Goal: Information Seeking & Learning: Understand process/instructions

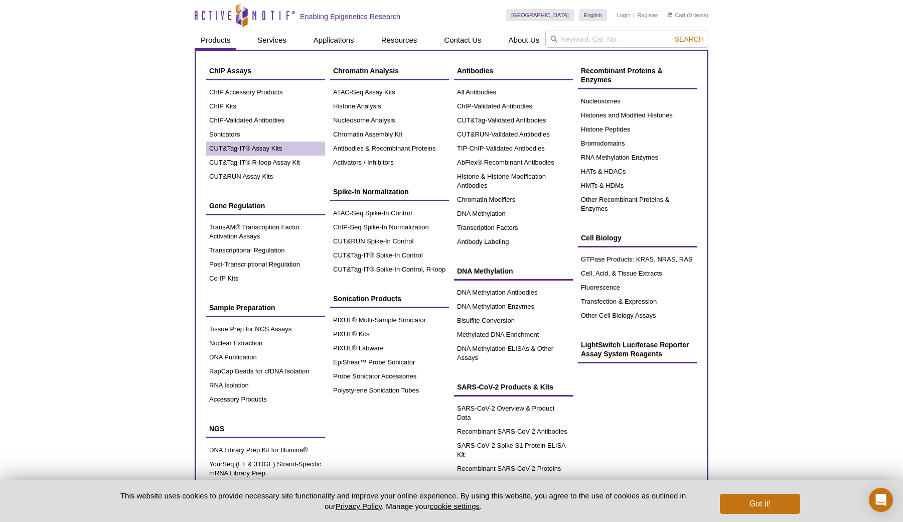
click at [225, 146] on link "CUT&Tag-IT® Assay Kits" at bounding box center [265, 148] width 119 height 14
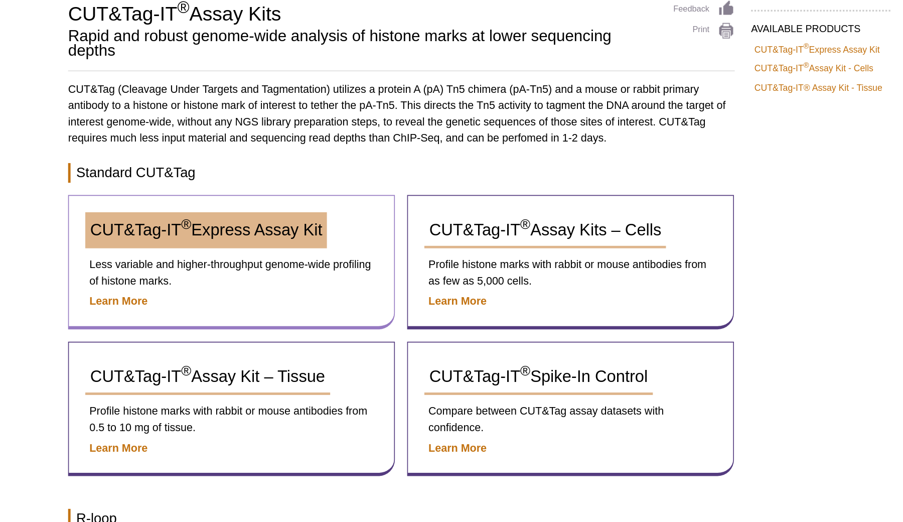
click at [213, 213] on span "CUT&Tag-IT ® Express Assay Kit" at bounding box center [284, 218] width 142 height 11
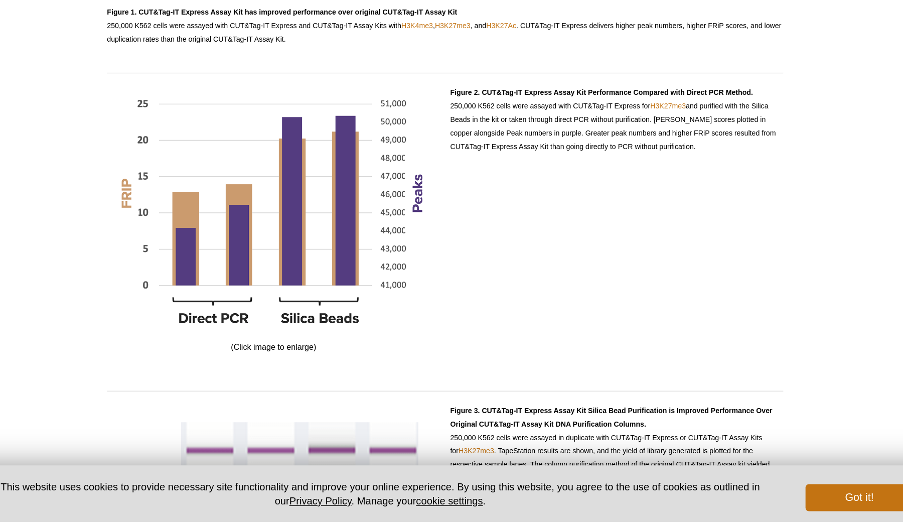
scroll to position [968, 0]
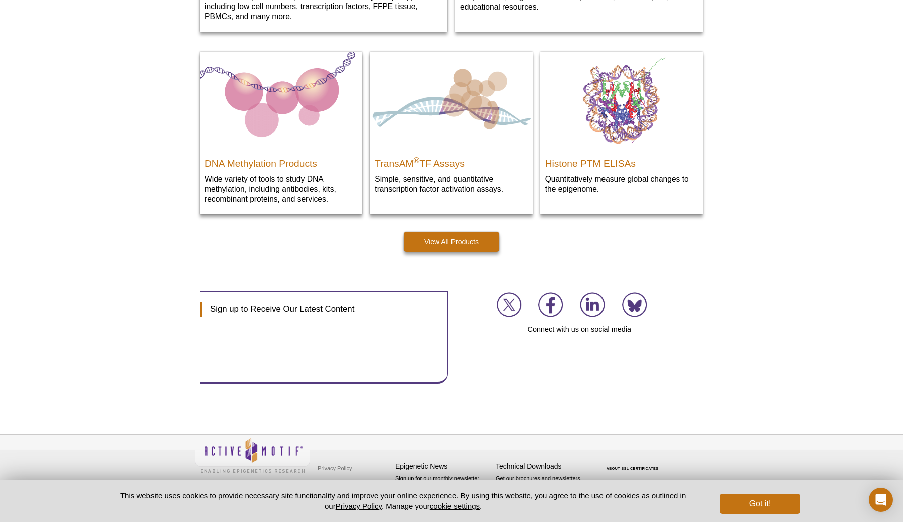
scroll to position [1372, 0]
click at [484, 238] on link "View All Products" at bounding box center [451, 242] width 95 height 20
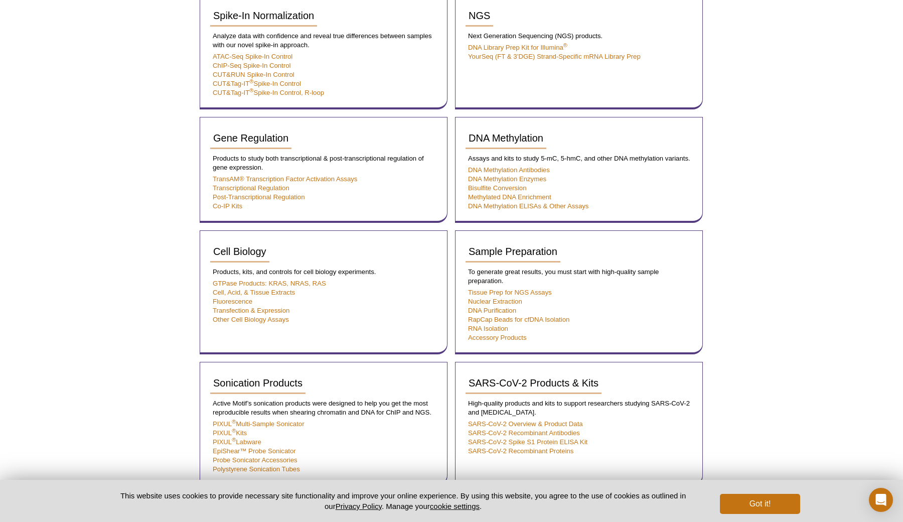
scroll to position [527, 0]
click at [757, 211] on div "Active Motif Logo Enabling Epigenetics Research 0 Search Skip to content Active…" at bounding box center [451, 84] width 903 height 1222
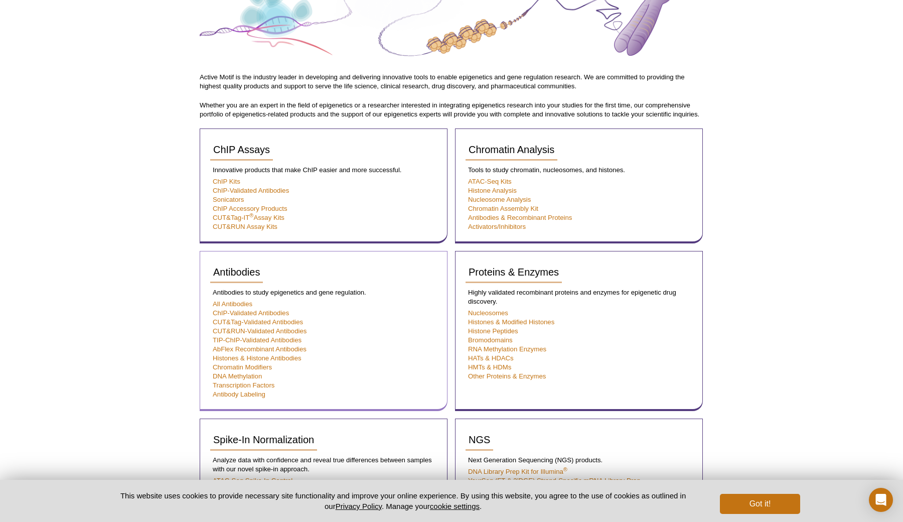
scroll to position [96, 0]
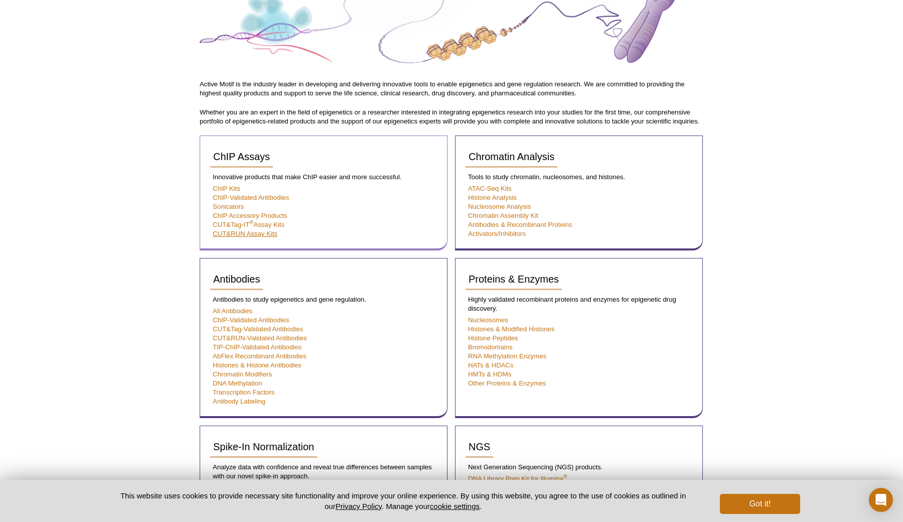
click at [274, 233] on link "CUT&RUN Assay Kits" at bounding box center [245, 234] width 65 height 8
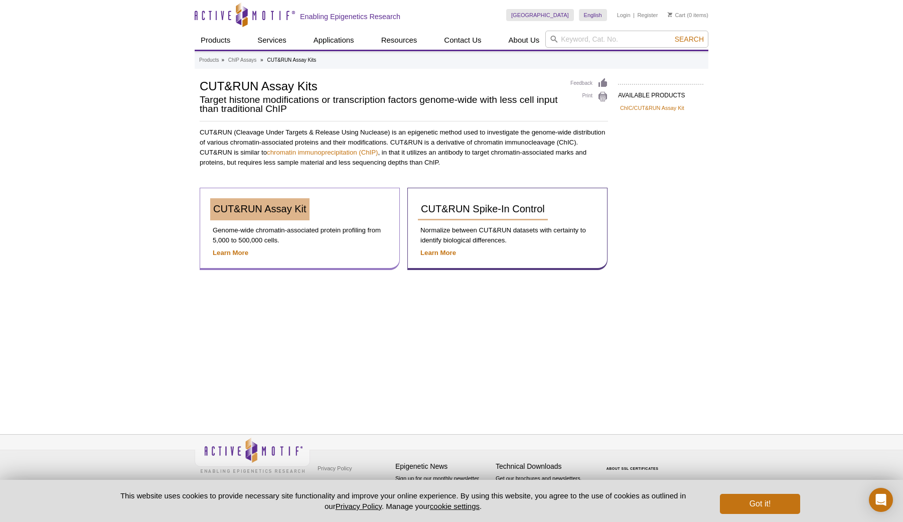
click at [252, 205] on span "CUT&RUN Assay Kit" at bounding box center [259, 208] width 93 height 11
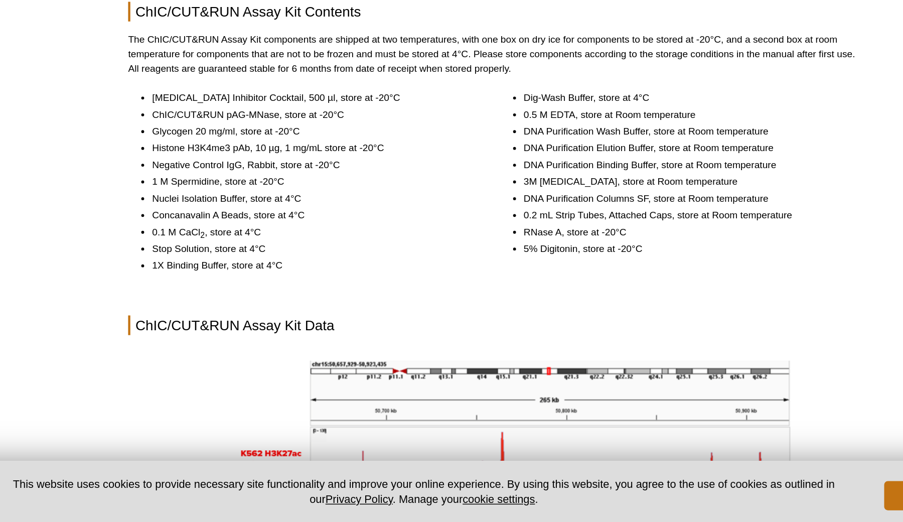
scroll to position [974, 0]
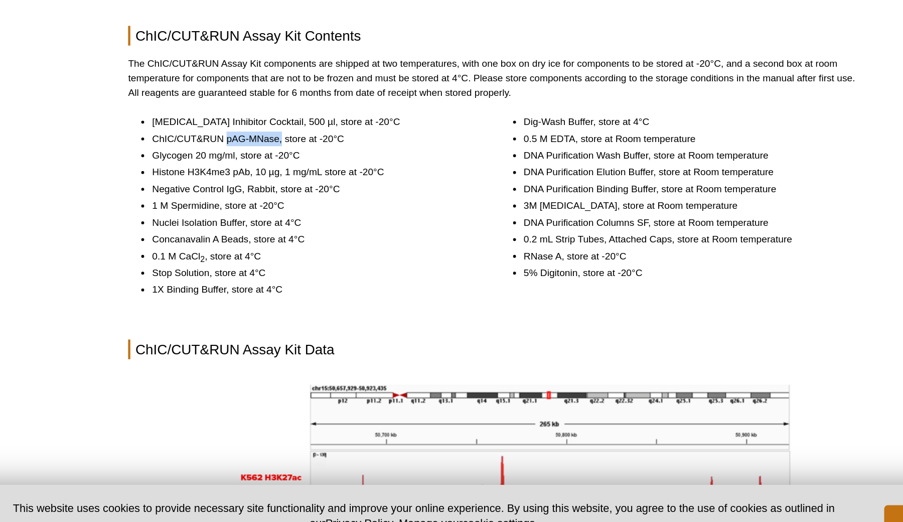
drag, startPoint x: 193, startPoint y: 105, endPoint x: 157, endPoint y: 105, distance: 36.1
click at [216, 237] on li "ChIC/CUT&RUN pAG-MNase, store at -20°C" at bounding box center [327, 242] width 222 height 10
copy li "pAG-MNase,"
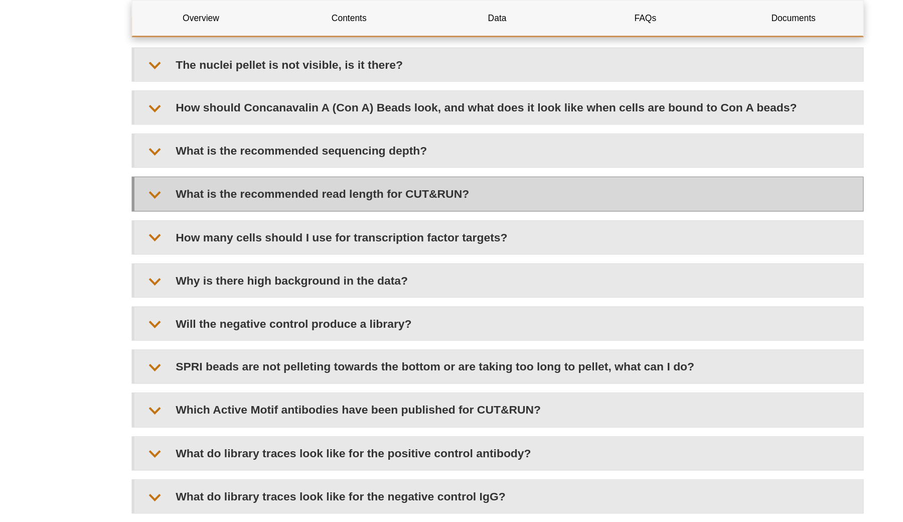
scroll to position [2958, 0]
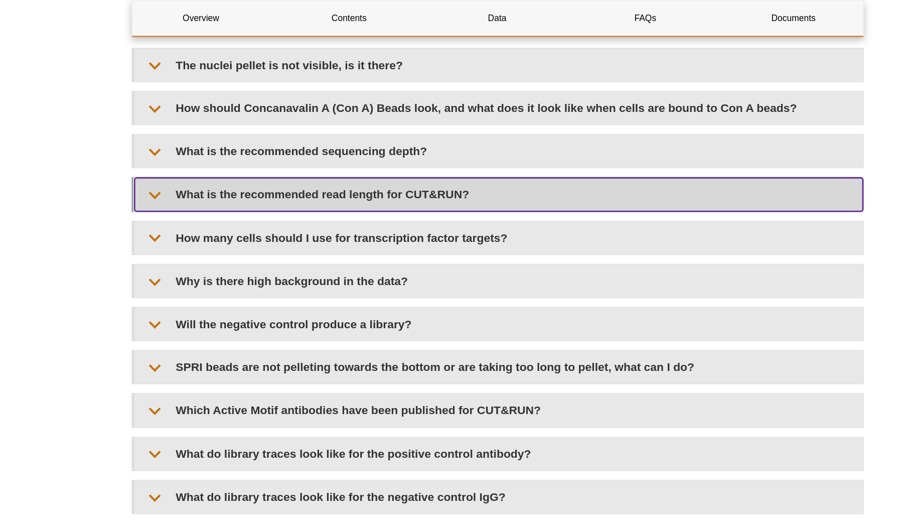
click at [239, 138] on summary "What is the recommended read length for CUT&RUN?" at bounding box center [452, 133] width 501 height 23
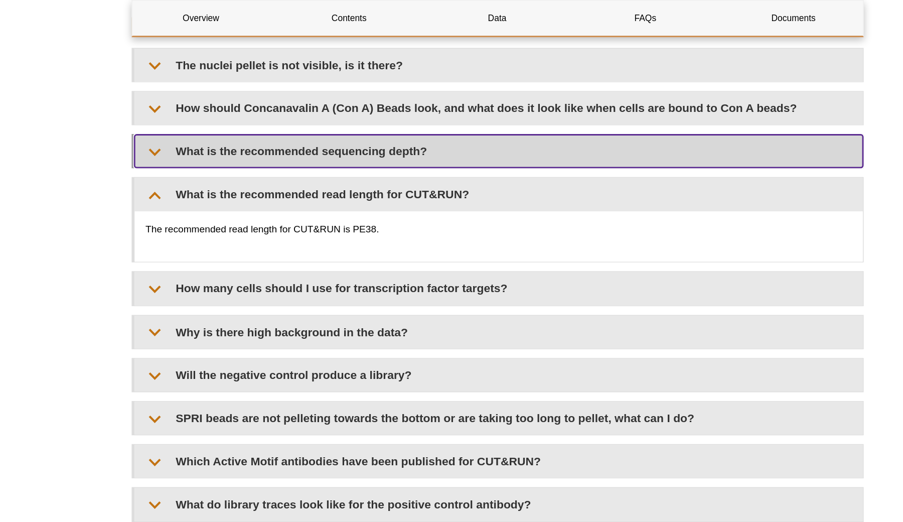
click at [240, 115] on summary "What is the recommended sequencing depth?" at bounding box center [452, 104] width 501 height 23
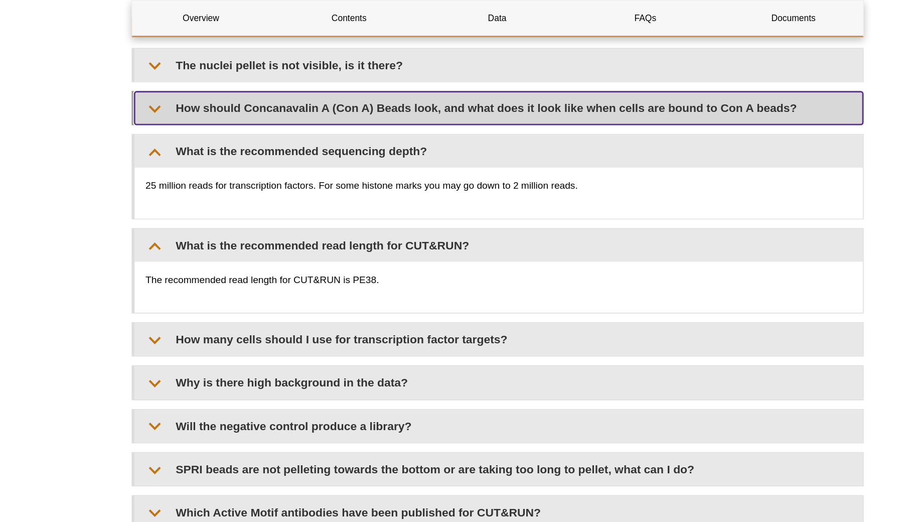
click at [250, 86] on summary "How should Concanavalin A (Con A) Beads look, and what does it look like when c…" at bounding box center [452, 74] width 501 height 23
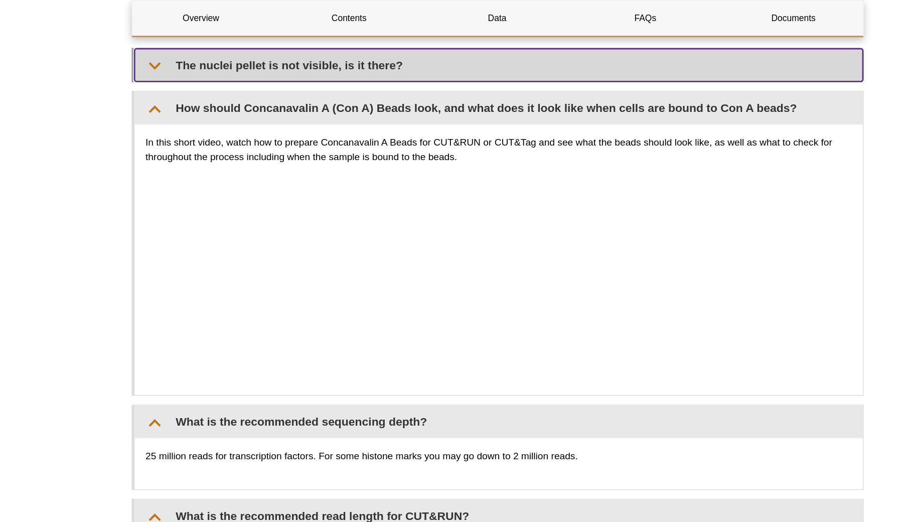
click at [228, 56] on summary "The nuclei pellet is not visible, is it there?" at bounding box center [452, 45] width 501 height 23
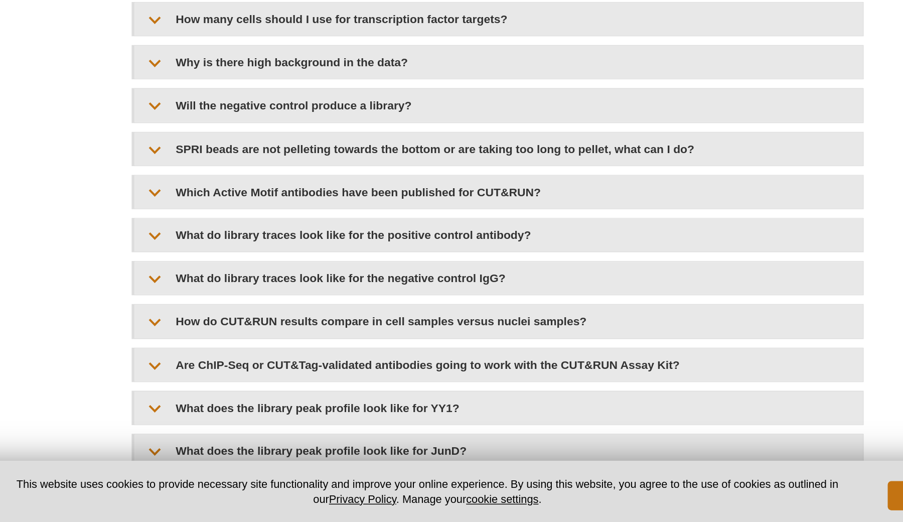
scroll to position [3249, 0]
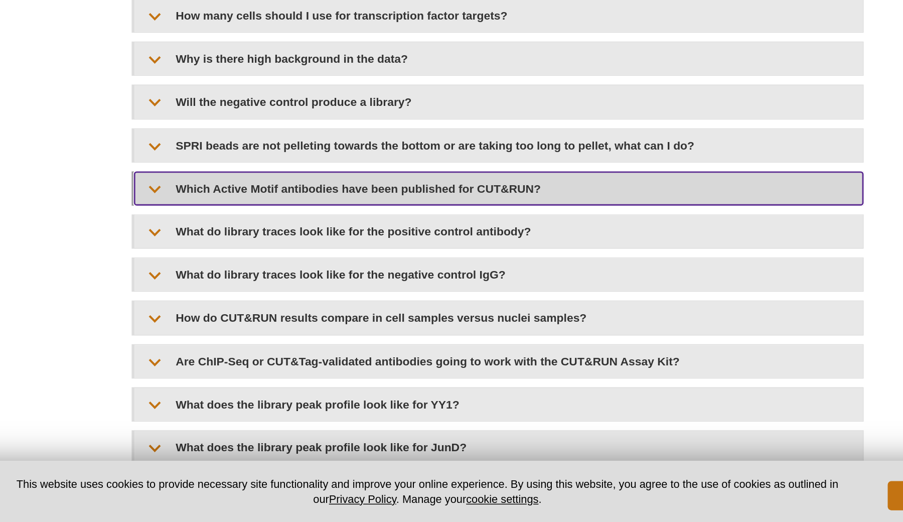
click at [271, 281] on summary "Which Active Motif antibodies have been published for CUT&RUN?" at bounding box center [452, 292] width 501 height 23
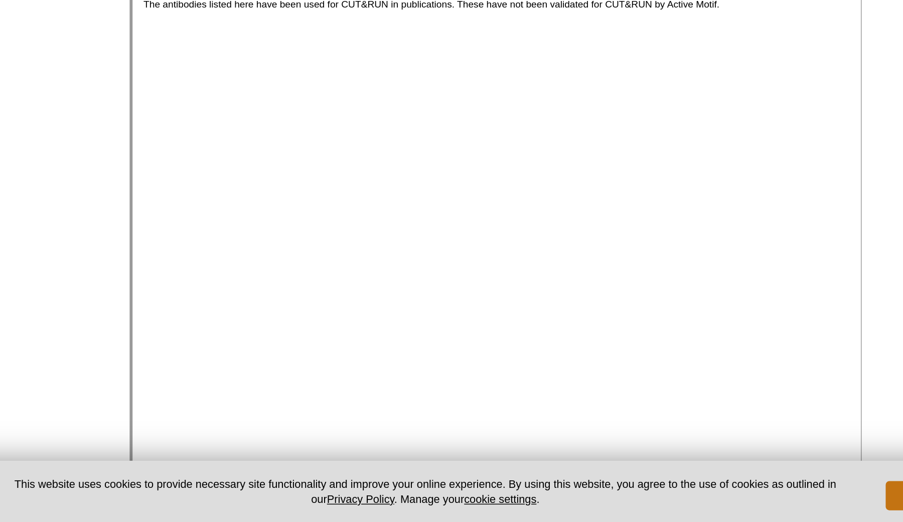
scroll to position [3400, 0]
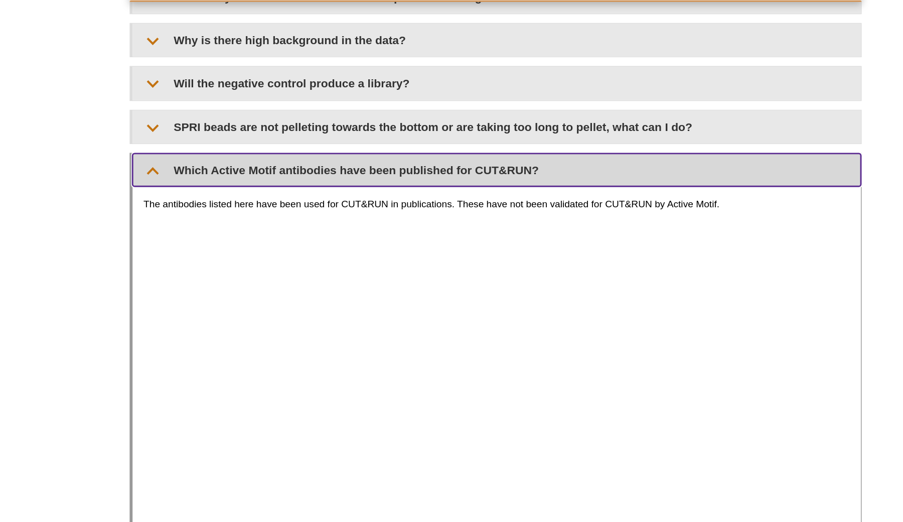
click at [271, 130] on summary "Which Active Motif antibodies have been published for CUT&RUN?" at bounding box center [452, 141] width 501 height 23
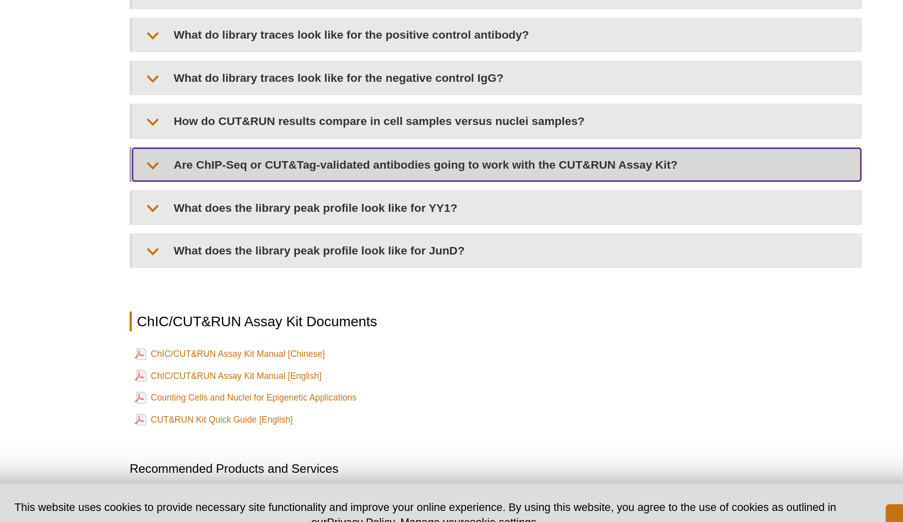
click at [271, 249] on summary "Are ChIP-Seq or CUT&Tag-validated antibodies going to work with the CUT&RUN Ass…" at bounding box center [452, 260] width 501 height 23
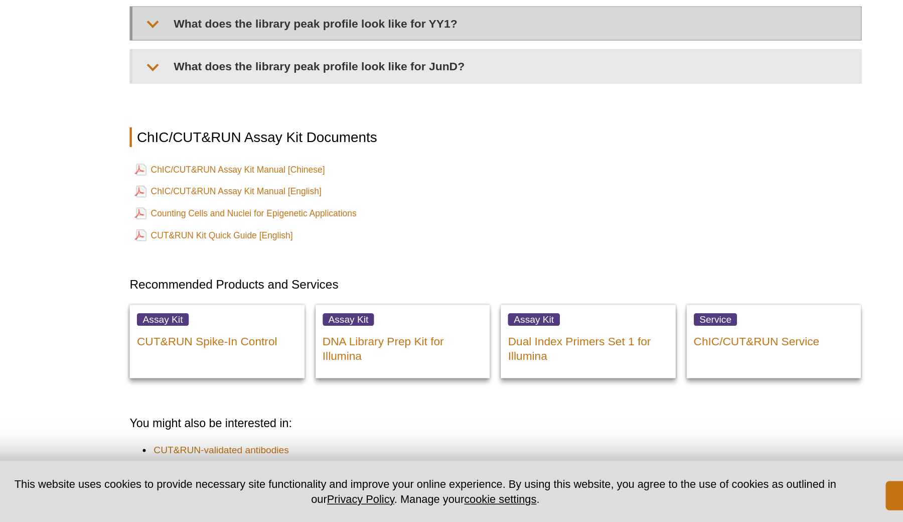
scroll to position [3558, 0]
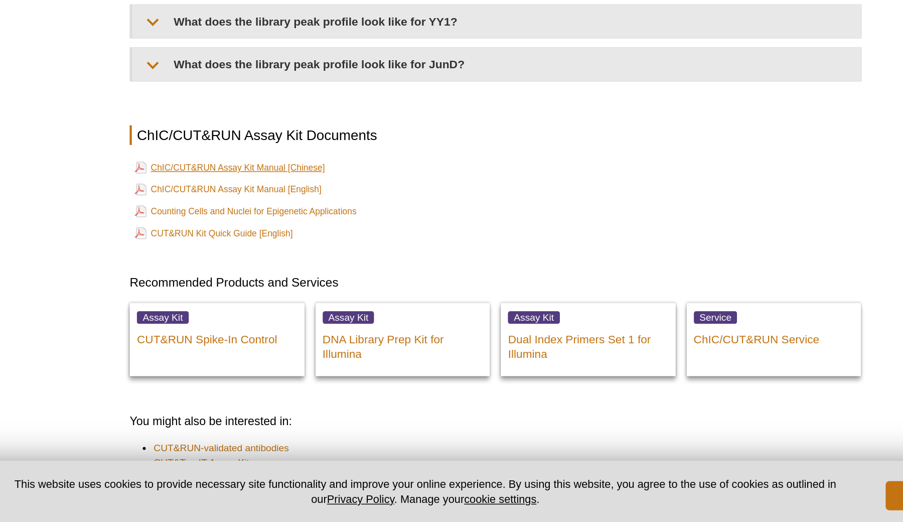
click at [203, 272] on link "ChIC/CUT&RUN Assay Kit Manual [Chinese]" at bounding box center [268, 278] width 131 height 12
